Goal: Communication & Community: Connect with others

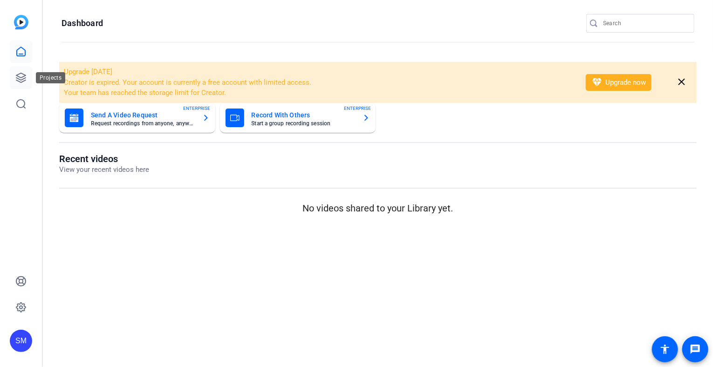
click at [22, 72] on link at bounding box center [21, 78] width 22 height 22
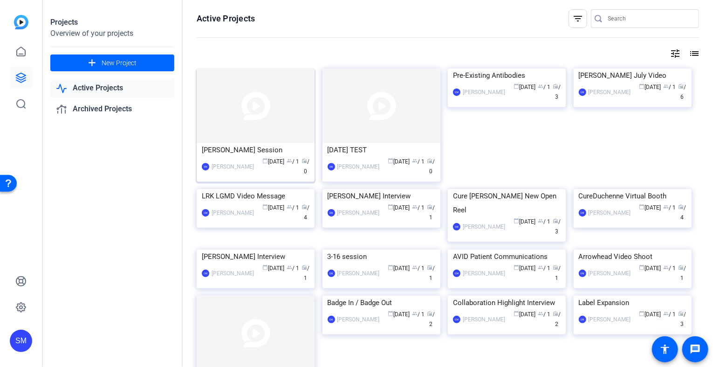
click at [254, 145] on div "[PERSON_NAME] Session" at bounding box center [256, 150] width 108 height 14
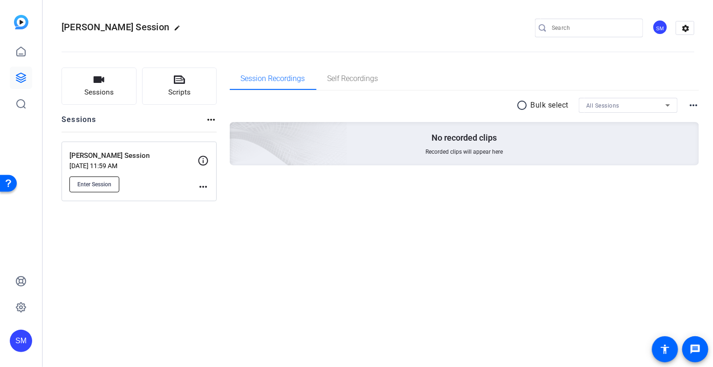
click at [96, 185] on span "Enter Session" at bounding box center [94, 184] width 34 height 7
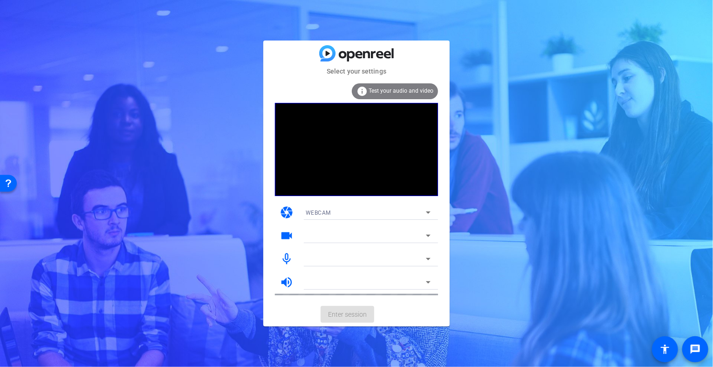
click at [392, 275] on div at bounding box center [368, 282] width 125 height 15
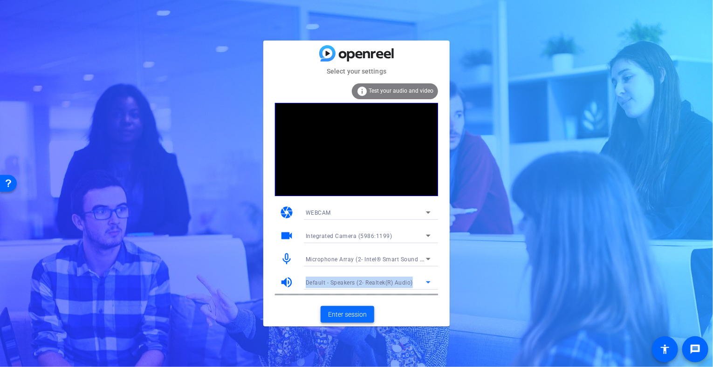
click at [357, 313] on span "Enter session" at bounding box center [347, 315] width 39 height 10
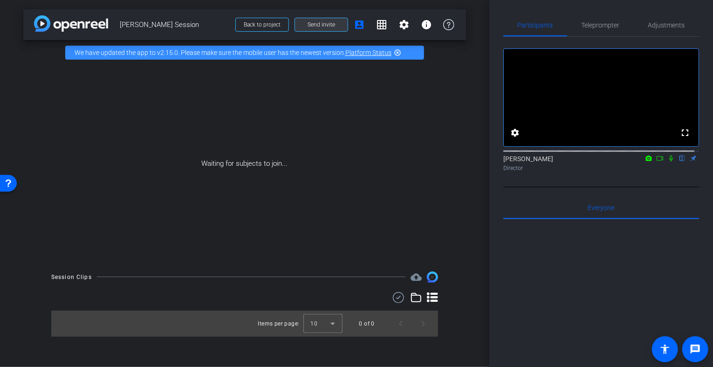
click at [326, 26] on span "Send invite" at bounding box center [320, 24] width 27 height 7
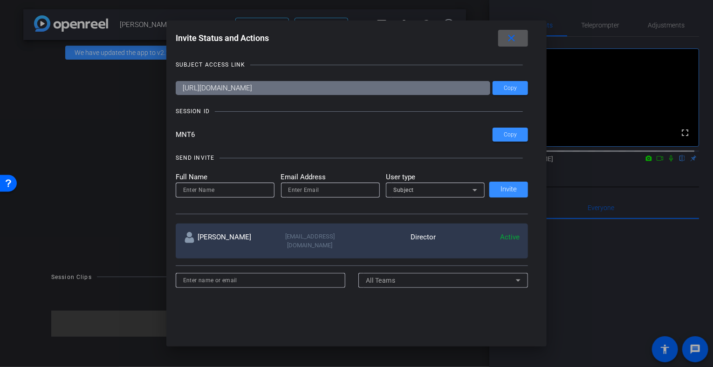
click at [204, 192] on input at bounding box center [225, 189] width 84 height 11
type input "[PERSON_NAME]"
click at [301, 191] on input "email" at bounding box center [330, 189] width 84 height 11
paste input "[EMAIL_ADDRESS][DOMAIN_NAME]"
type input "[EMAIL_ADDRESS][DOMAIN_NAME]"
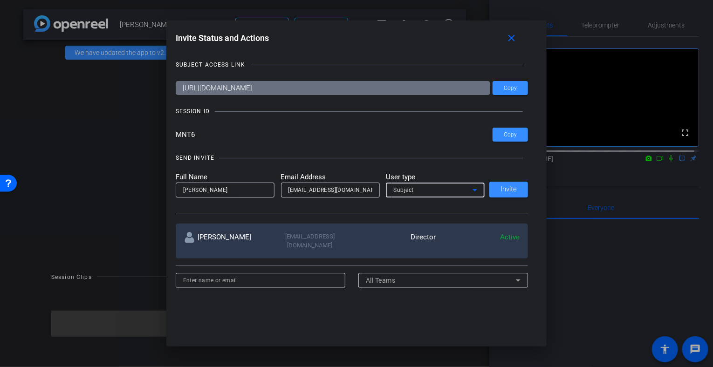
click at [472, 190] on icon at bounding box center [474, 190] width 5 height 2
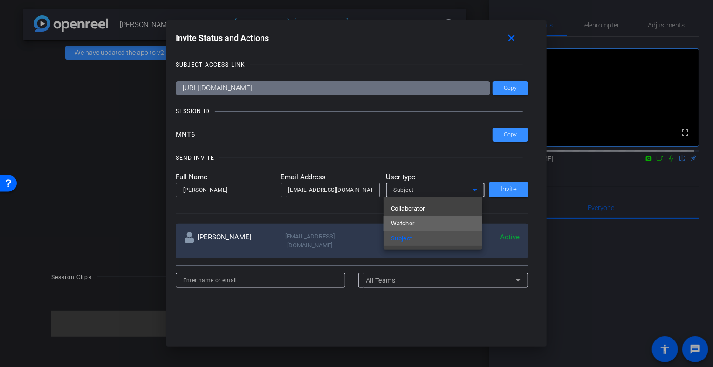
click at [402, 220] on span "Watcher" at bounding box center [403, 223] width 24 height 11
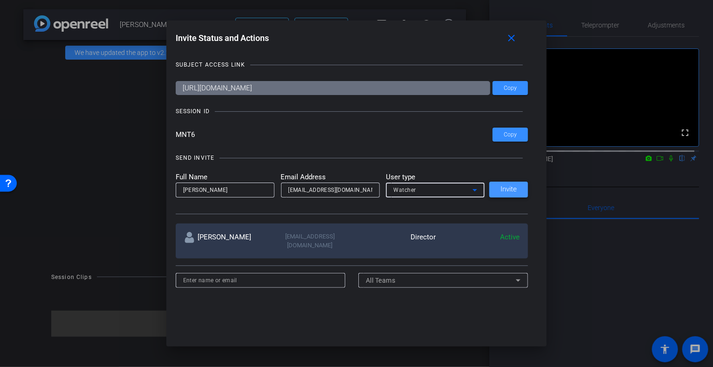
click at [509, 190] on span "Invite" at bounding box center [508, 189] width 16 height 7
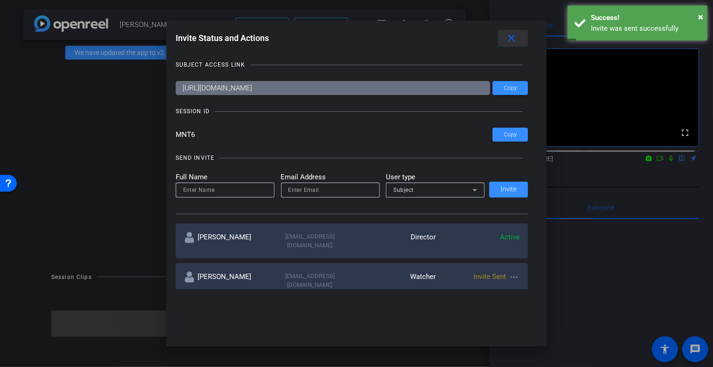
click at [514, 37] on mat-icon "close" at bounding box center [511, 39] width 12 height 12
